Goal: Information Seeking & Learning: Learn about a topic

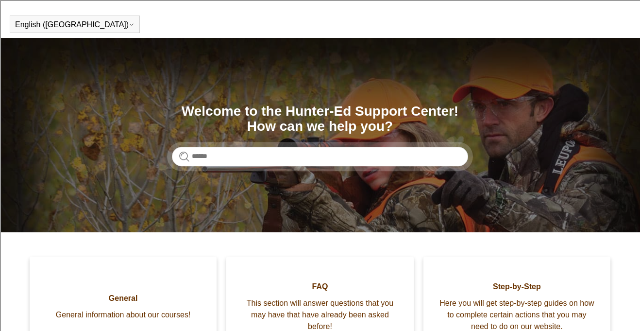
scroll to position [21, 0]
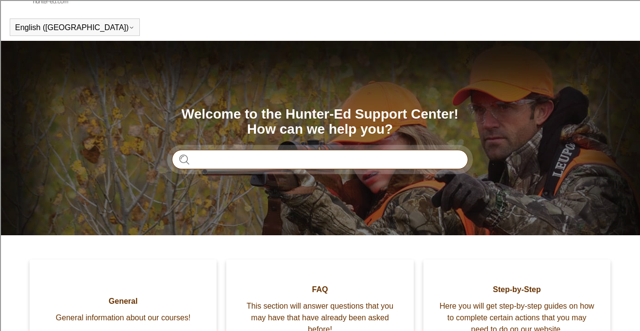
click at [238, 162] on input "Search" at bounding box center [320, 159] width 296 height 19
type input "****"
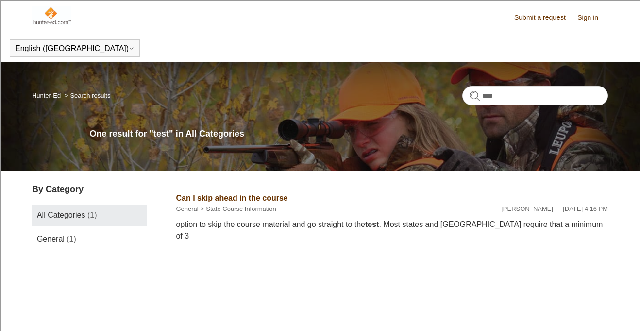
click at [108, 215] on link "All Categories (1)" at bounding box center [89, 215] width 115 height 21
click at [86, 238] on link "General (1)" at bounding box center [89, 238] width 115 height 21
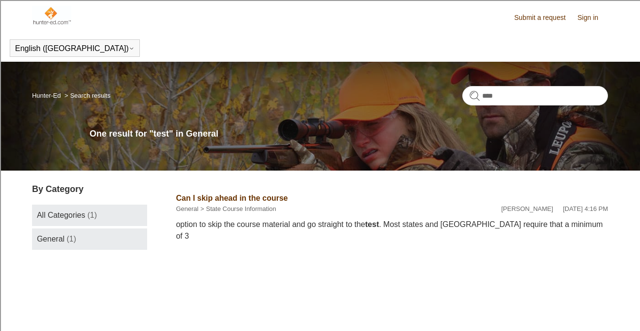
click at [77, 219] on span "All Categories" at bounding box center [61, 215] width 49 height 8
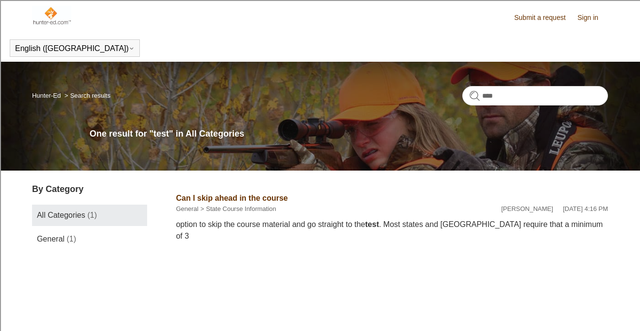
click at [203, 196] on link "Can I skip ahead in the course" at bounding box center [232, 198] width 112 height 8
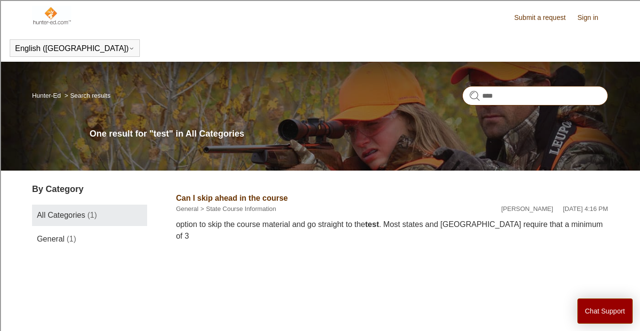
click at [482, 95] on input "****" at bounding box center [536, 95] width 146 height 19
type input "**********"
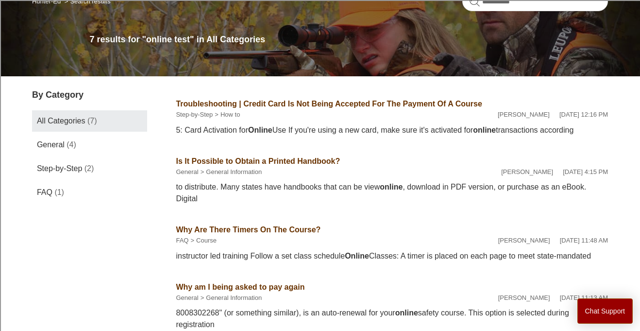
scroll to position [97, 0]
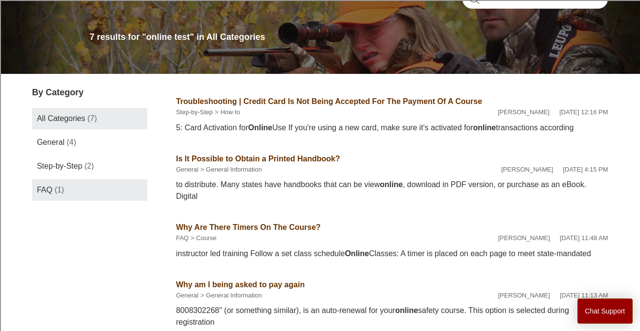
click at [70, 185] on link "FAQ (1)" at bounding box center [89, 189] width 115 height 21
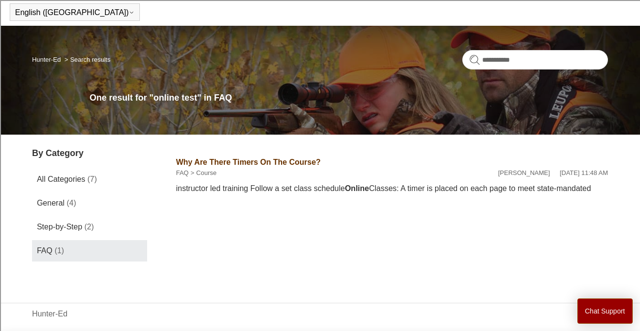
scroll to position [36, 0]
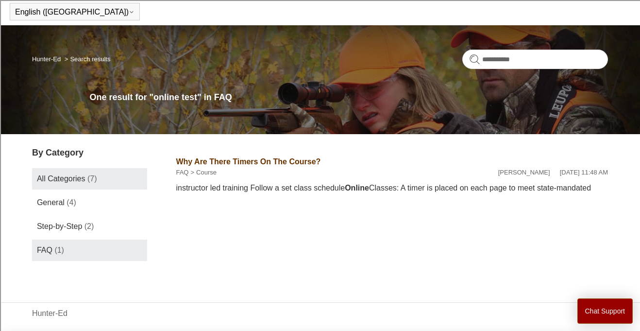
click at [68, 179] on span "All Categories" at bounding box center [61, 178] width 49 height 8
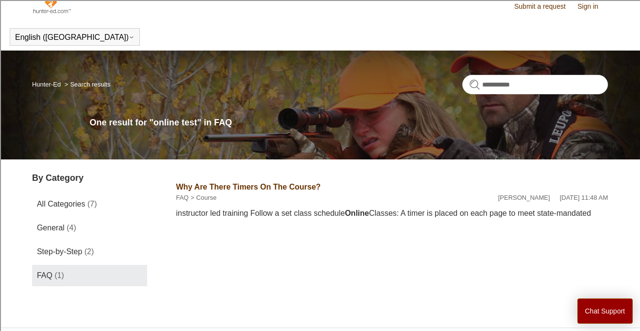
scroll to position [48, 0]
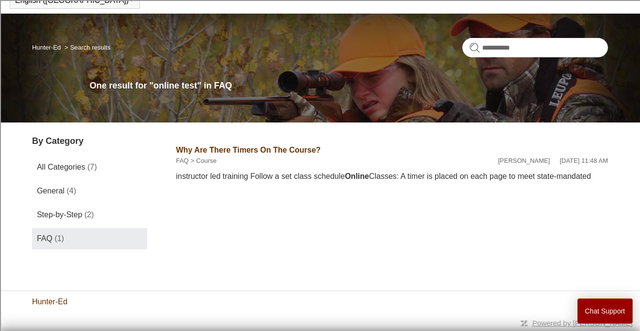
click at [57, 304] on link "Hunter-Ed" at bounding box center [49, 302] width 35 height 12
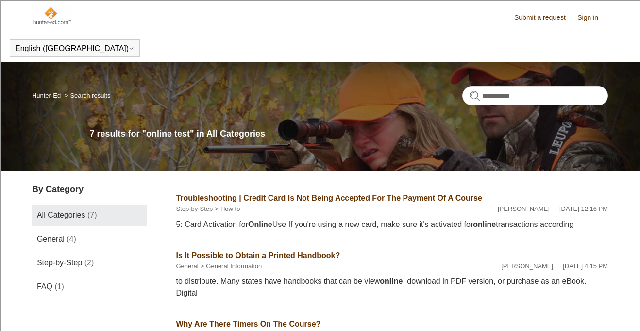
scroll to position [348, 0]
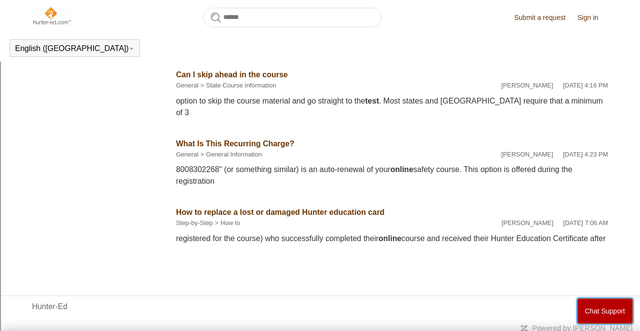
click at [598, 310] on button "Chat Support" at bounding box center [606, 310] width 56 height 25
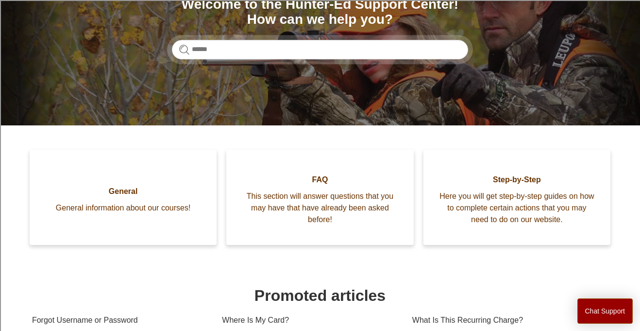
scroll to position [131, 0]
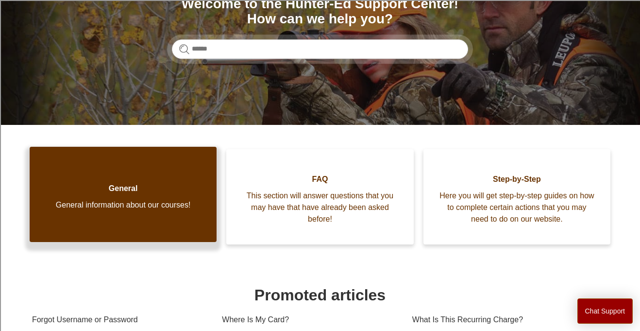
click at [138, 192] on span "General" at bounding box center [123, 189] width 158 height 12
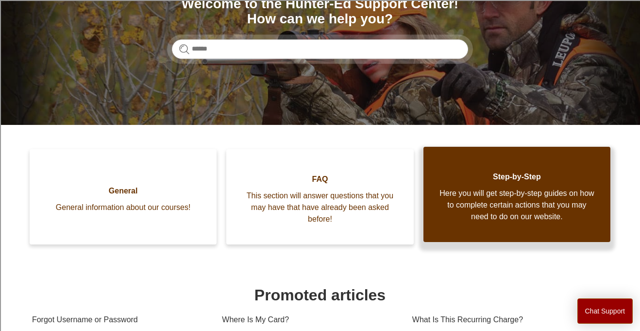
click at [498, 195] on span "Here you will get step-by-step guides on how to complete certain actions that y…" at bounding box center [517, 205] width 158 height 35
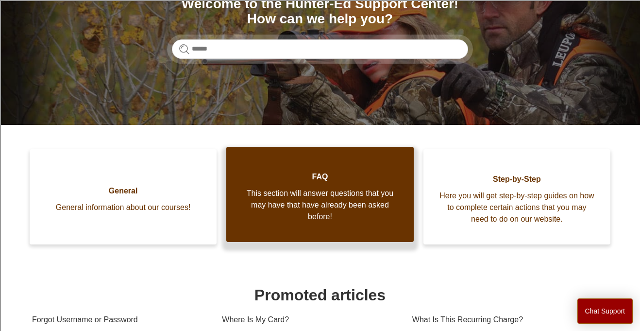
click at [295, 203] on span "This section will answer questions that you may have that have already been ask…" at bounding box center [320, 205] width 158 height 35
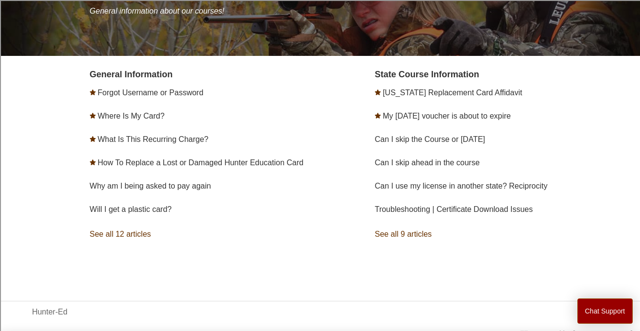
scroll to position [155, 0]
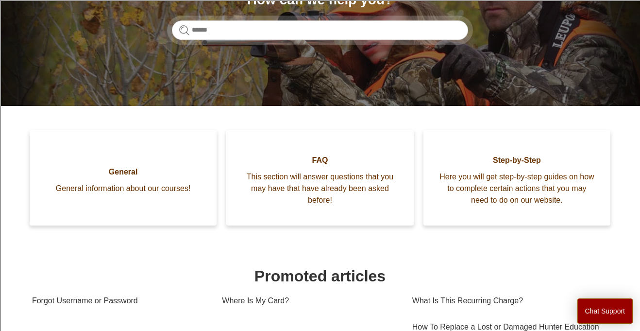
scroll to position [155, 0]
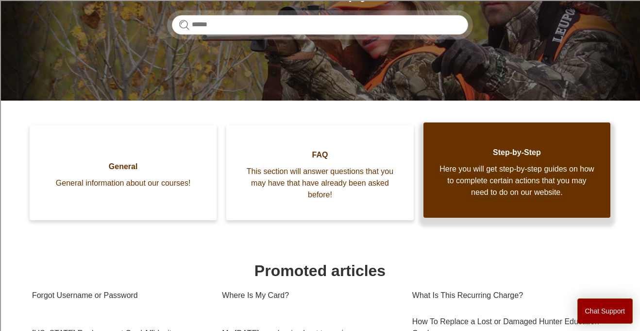
click at [566, 157] on span "Step-by-Step" at bounding box center [517, 153] width 158 height 12
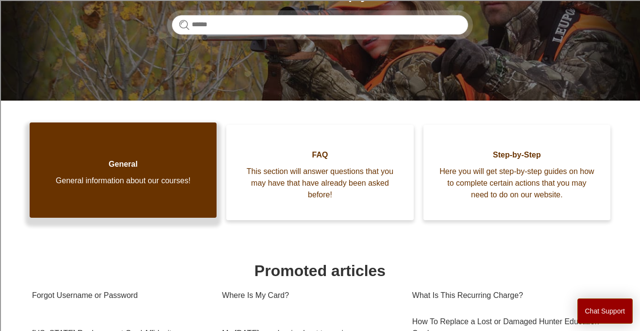
click at [176, 213] on link "General General information about our courses!" at bounding box center [123, 169] width 187 height 95
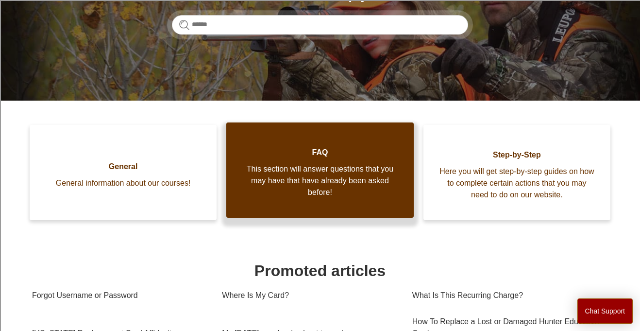
click at [324, 176] on span "This section will answer questions that you may have that have already been ask…" at bounding box center [320, 180] width 158 height 35
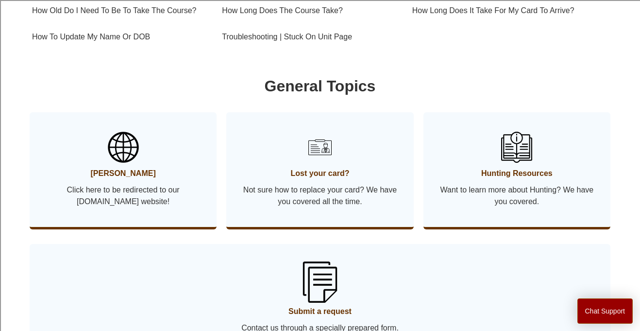
click at [339, 293] on link "Submit a request Contact us through a specially prepared form." at bounding box center [320, 298] width 581 height 109
click at [542, 200] on span "Want to learn more about Hunting? We have you covered." at bounding box center [517, 195] width 158 height 23
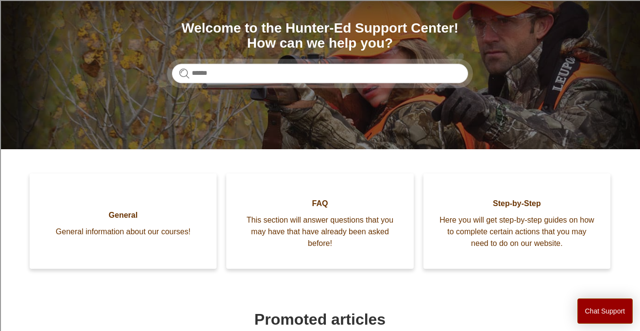
scroll to position [111, 0]
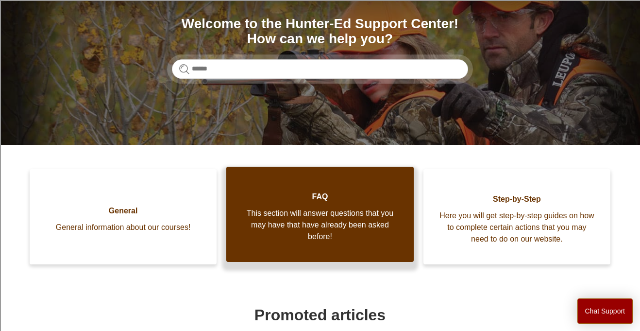
click at [367, 260] on link "FAQ This section will answer questions that you may have that have already been…" at bounding box center [319, 214] width 187 height 95
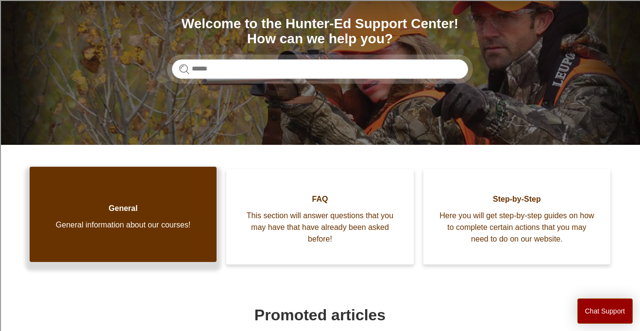
click at [126, 206] on span "General" at bounding box center [123, 209] width 158 height 12
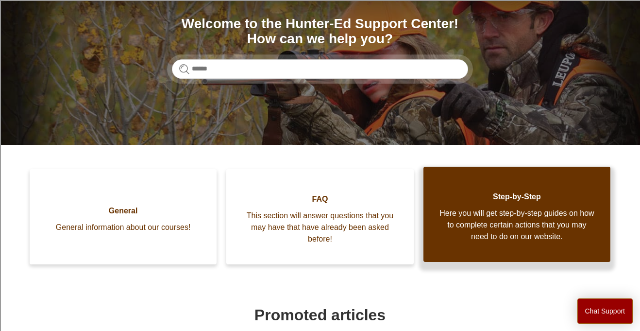
click at [459, 219] on span "Here you will get step-by-step guides on how to complete certain actions that y…" at bounding box center [517, 224] width 158 height 35
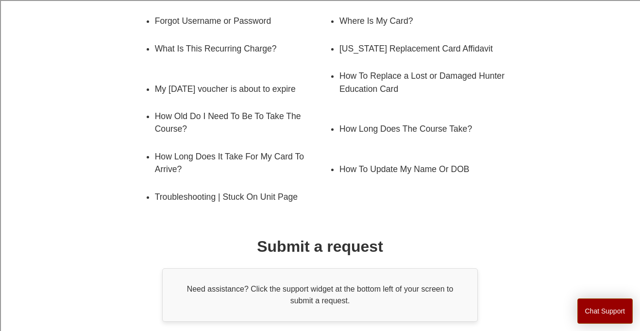
scroll to position [223, 0]
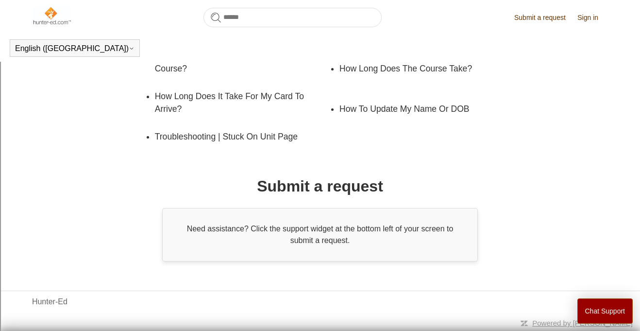
click at [276, 229] on div "Need assistance? Click the support widget at the bottom left of your screen to …" at bounding box center [320, 234] width 316 height 53
click at [300, 237] on div "Need assistance? Click the support widget at the bottom left of your screen to …" at bounding box center [320, 234] width 316 height 53
click at [279, 163] on div "Promoted articles Forgot Username or Password Where Is My Card? What Is This Re…" at bounding box center [320, 88] width 519 height 348
click at [286, 191] on h1 "Submit a request" at bounding box center [320, 185] width 126 height 23
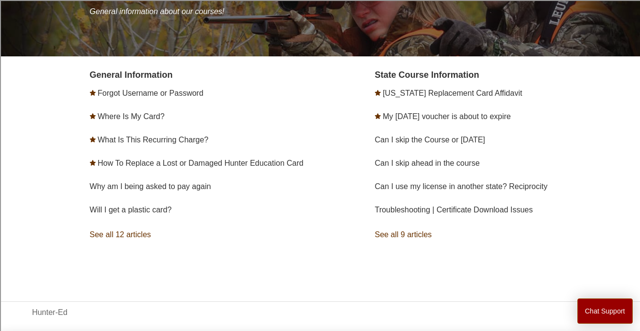
scroll to position [155, 0]
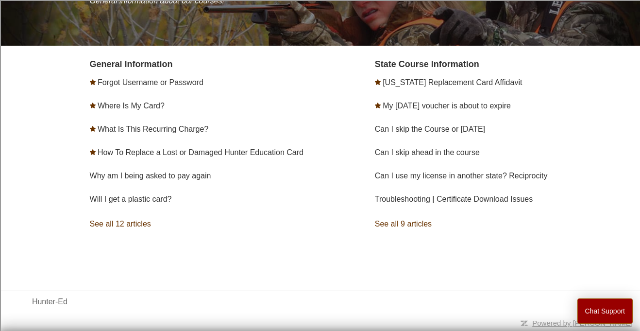
click at [395, 227] on link "See all 9 articles" at bounding box center [491, 224] width 233 height 26
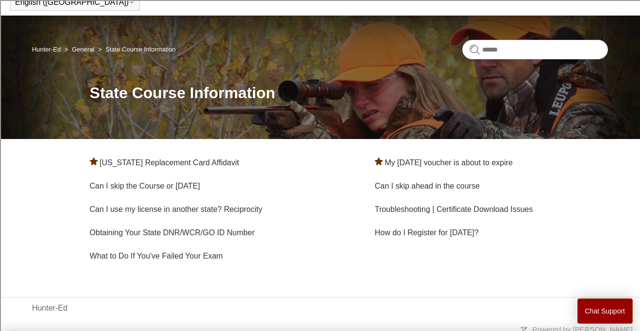
scroll to position [52, 0]
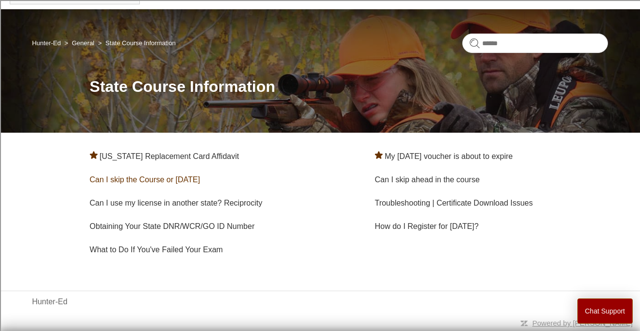
click at [196, 182] on link "Can I skip the Course or [DATE]" at bounding box center [145, 179] width 110 height 8
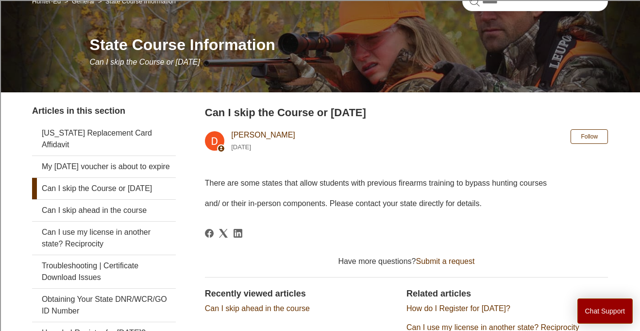
scroll to position [95, 0]
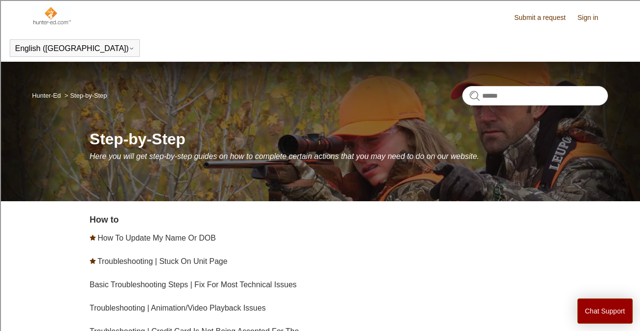
scroll to position [167, 0]
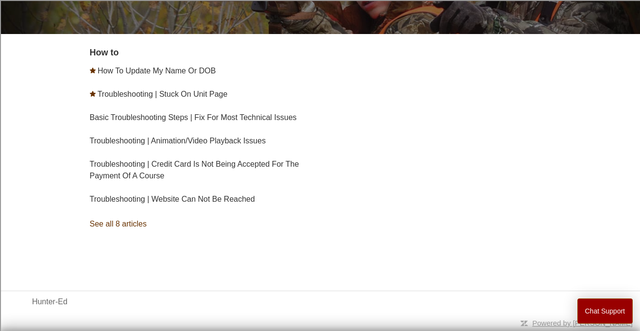
click at [127, 224] on link "See all 8 articles" at bounding box center [206, 224] width 233 height 26
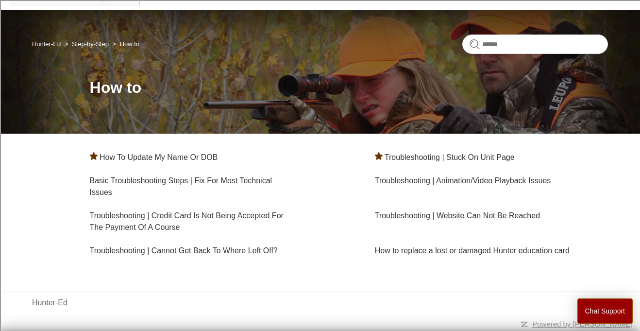
scroll to position [52, 0]
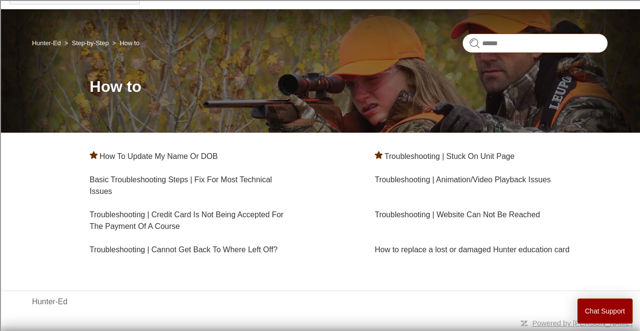
click at [482, 49] on input "Search" at bounding box center [536, 43] width 146 height 19
type input "**********"
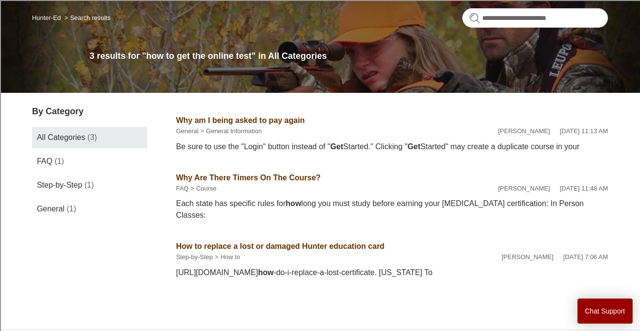
scroll to position [78, 0]
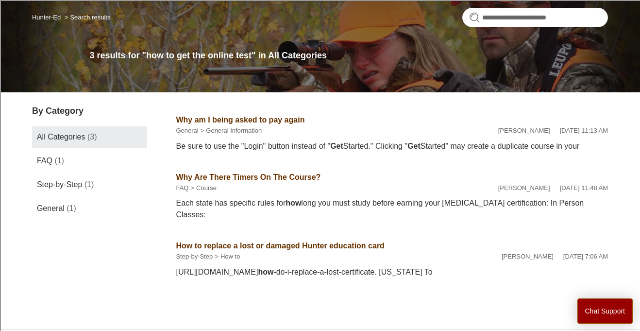
click at [214, 174] on link "Why Are There Timers On The Course?" at bounding box center [248, 177] width 145 height 8
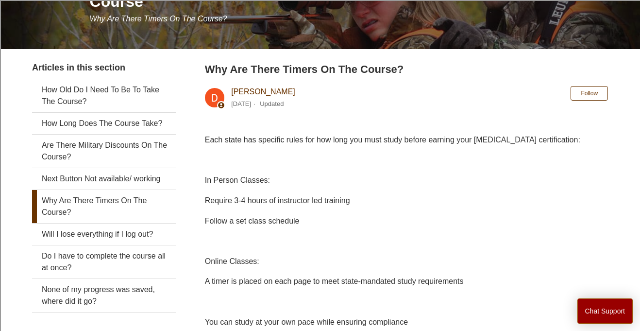
scroll to position [138, 0]
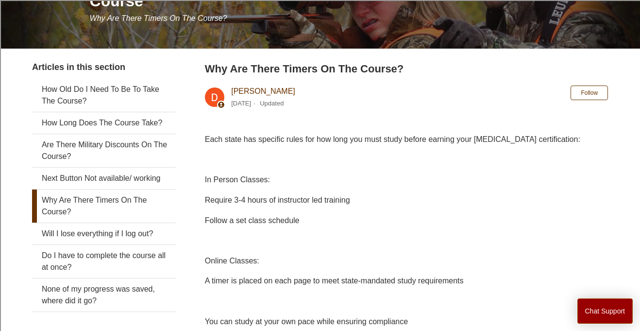
click at [257, 218] on span "Follow a set class schedule" at bounding box center [252, 220] width 95 height 8
click at [248, 225] on p "Follow a set class schedule" at bounding box center [406, 220] width 403 height 13
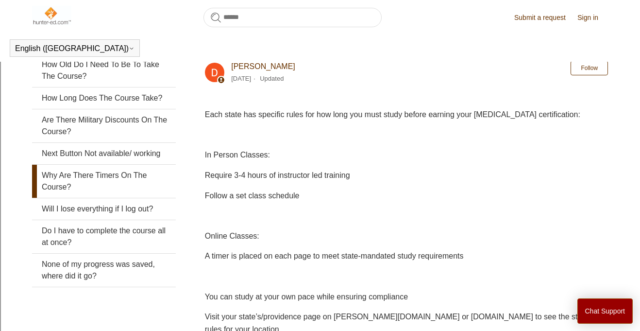
scroll to position [0, 0]
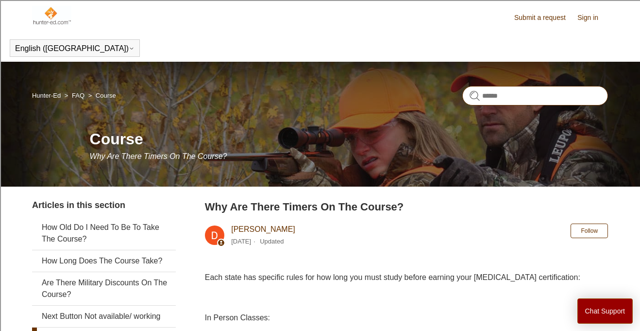
click at [506, 95] on input "Search" at bounding box center [536, 95] width 146 height 19
type input "**********"
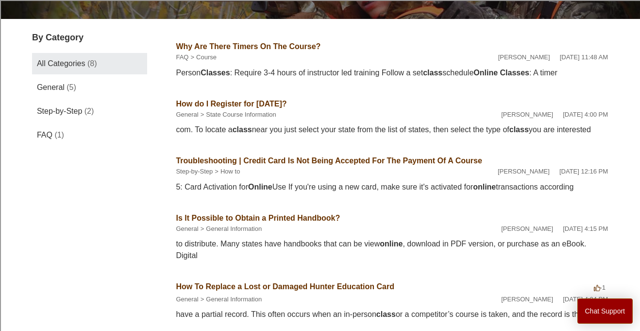
scroll to position [152, 0]
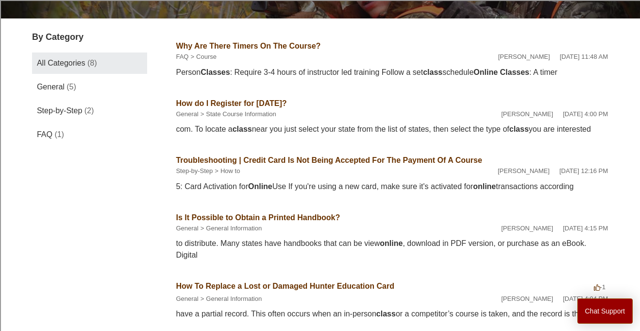
click at [230, 129] on div "com. To locate a class near you just select your state from the list of states,…" at bounding box center [392, 129] width 432 height 12
click at [257, 132] on div "com. To locate a class near you just select your state from the list of states,…" at bounding box center [392, 129] width 432 height 12
click at [240, 103] on link "How do I Register for [DATE]?" at bounding box center [231, 103] width 111 height 8
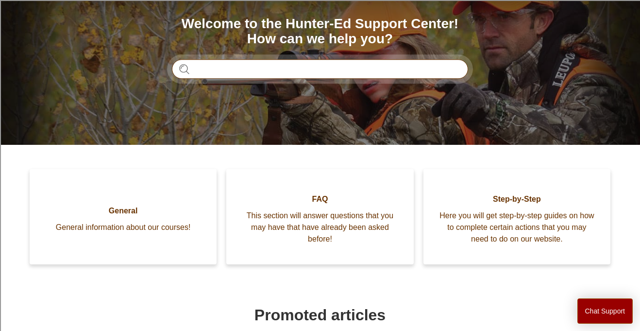
click at [205, 68] on input "Search" at bounding box center [320, 68] width 296 height 19
type input "**********"
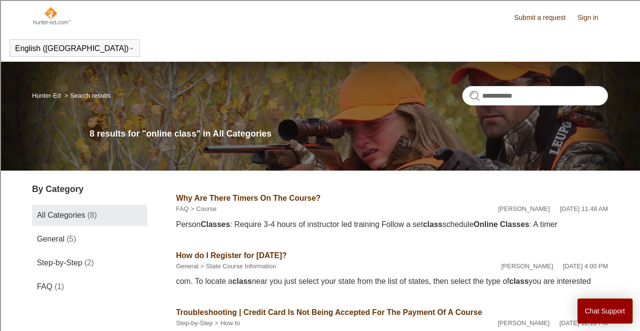
click at [251, 224] on div "Person Classes : Require 3-4 hours of instructor led training Follow a set clas…" at bounding box center [392, 225] width 432 height 12
drag, startPoint x: 252, startPoint y: 224, endPoint x: 607, endPoint y: 257, distance: 356.7
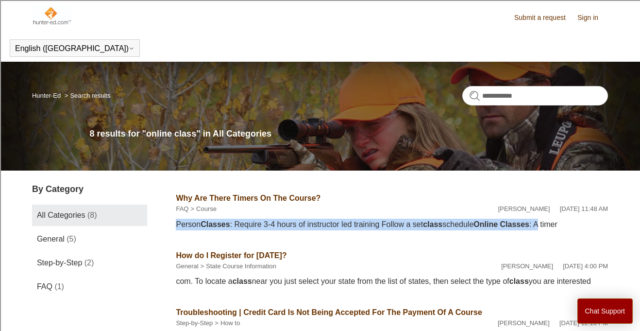
drag, startPoint x: 176, startPoint y: 225, endPoint x: 544, endPoint y: 234, distance: 367.9
click at [544, 234] on li "Why Are There Timers On The Course? FAQ Course Deborah Fagan February 2, 2024 a…" at bounding box center [392, 211] width 432 height 57
click at [217, 198] on link "Why Are There Timers On The Course?" at bounding box center [248, 198] width 145 height 8
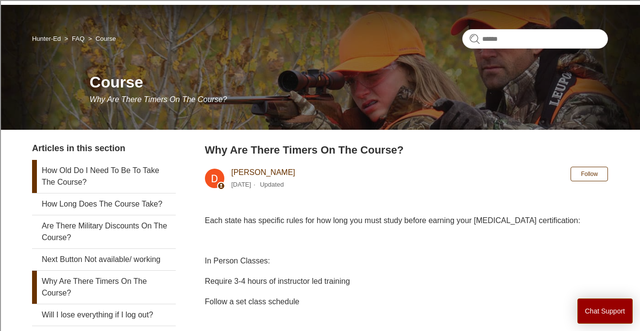
scroll to position [64, 0]
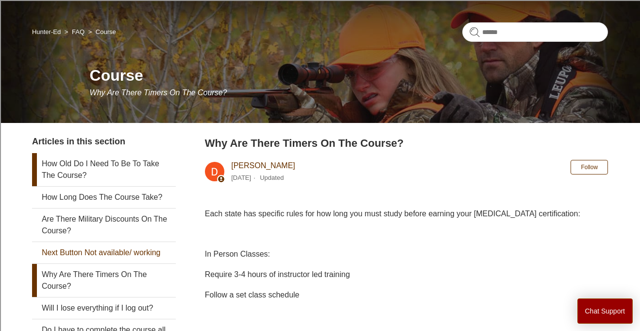
click at [154, 249] on link "Next Button Not available/ working" at bounding box center [104, 252] width 144 height 21
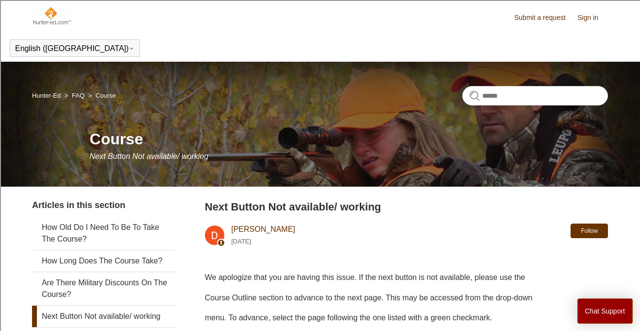
click at [588, 232] on button "Follow" at bounding box center [589, 230] width 37 height 15
